Goal: Check status: Check status

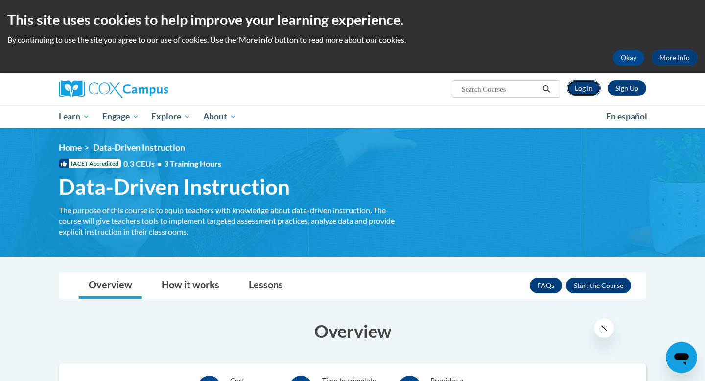
click at [587, 91] on link "Log In" at bounding box center [584, 88] width 34 height 16
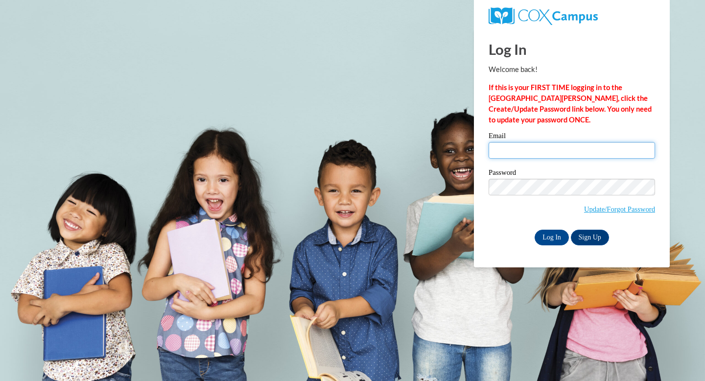
click at [539, 152] on input "Email" at bounding box center [571, 150] width 166 height 17
type input "draganastjepanovic@gmail.com"
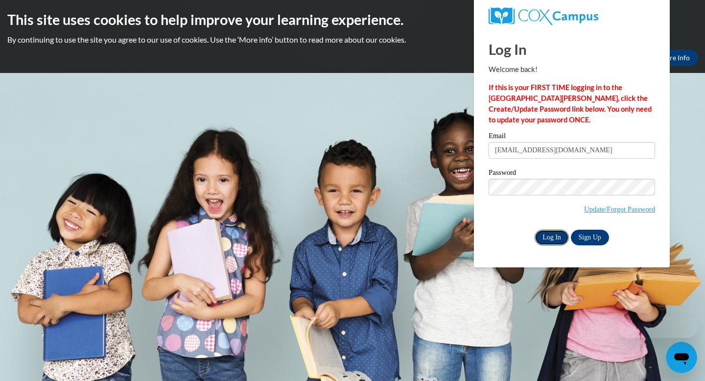
click at [555, 235] on input "Log In" at bounding box center [551, 237] width 34 height 16
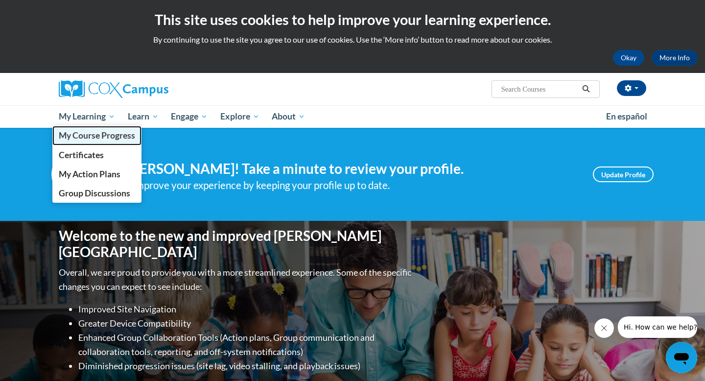
click at [69, 139] on span "My Course Progress" at bounding box center [97, 135] width 76 height 10
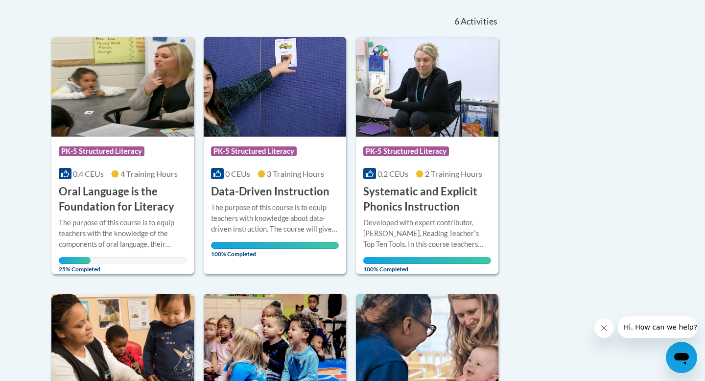
scroll to position [215, 0]
